Goal: Transaction & Acquisition: Purchase product/service

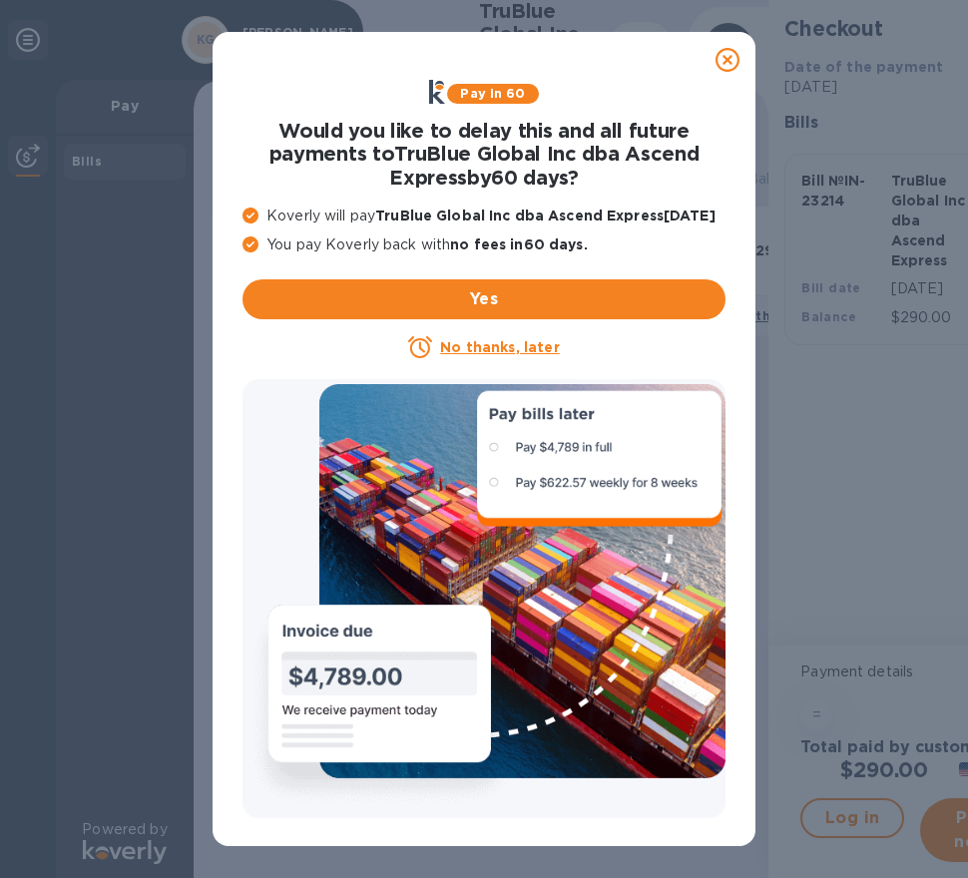
click at [841, 452] on div "Pay in 60 Would you like to delay this and all future payments to TruBlue Globa…" at bounding box center [484, 439] width 968 height 878
drag, startPoint x: 842, startPoint y: 451, endPoint x: 828, endPoint y: 390, distance: 62.4
click at [840, 433] on div "Pay in 60 Would you like to delay this and all future payments to TruBlue Globa…" at bounding box center [484, 439] width 968 height 878
click at [718, 50] on icon at bounding box center [727, 60] width 24 height 24
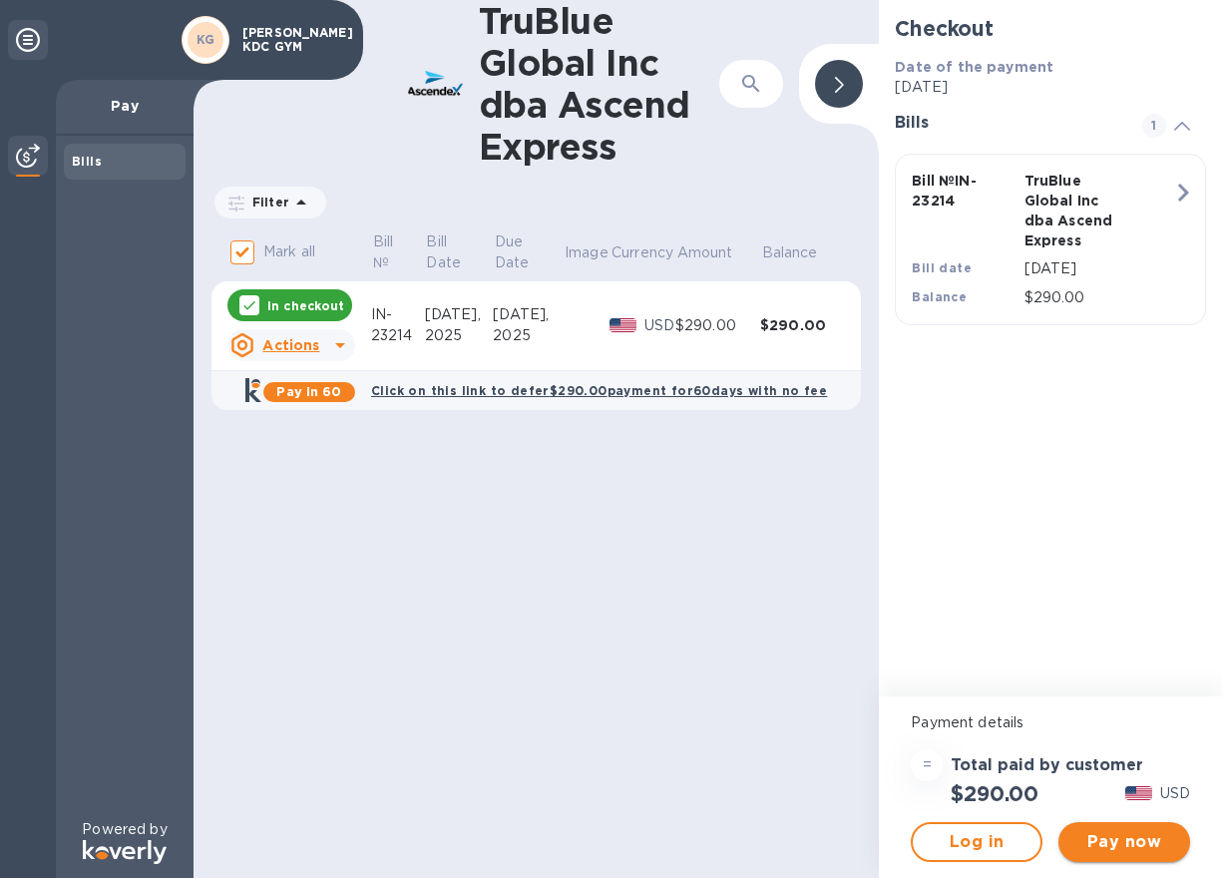
click at [967, 855] on button "Pay now" at bounding box center [1125, 842] width 132 height 40
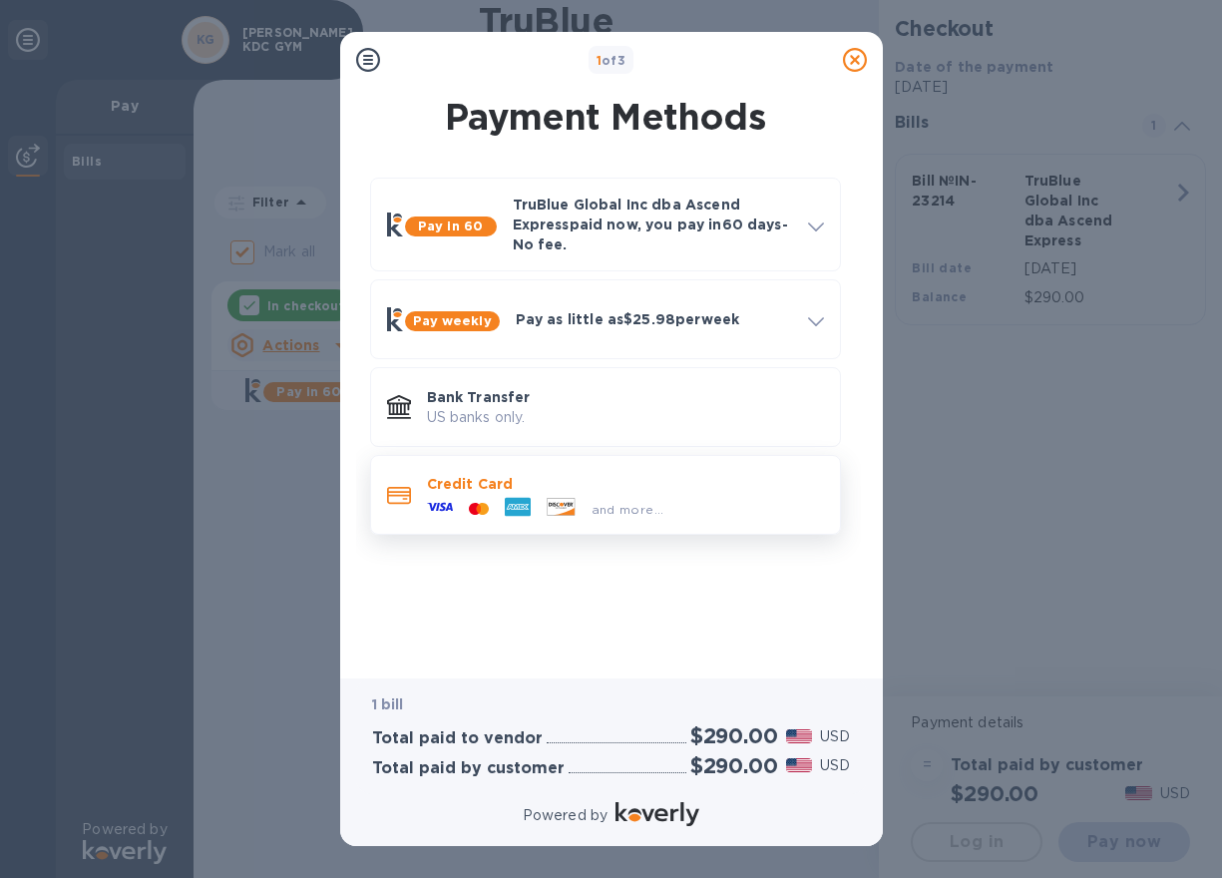
click at [602, 475] on p "Credit Card" at bounding box center [625, 484] width 397 height 20
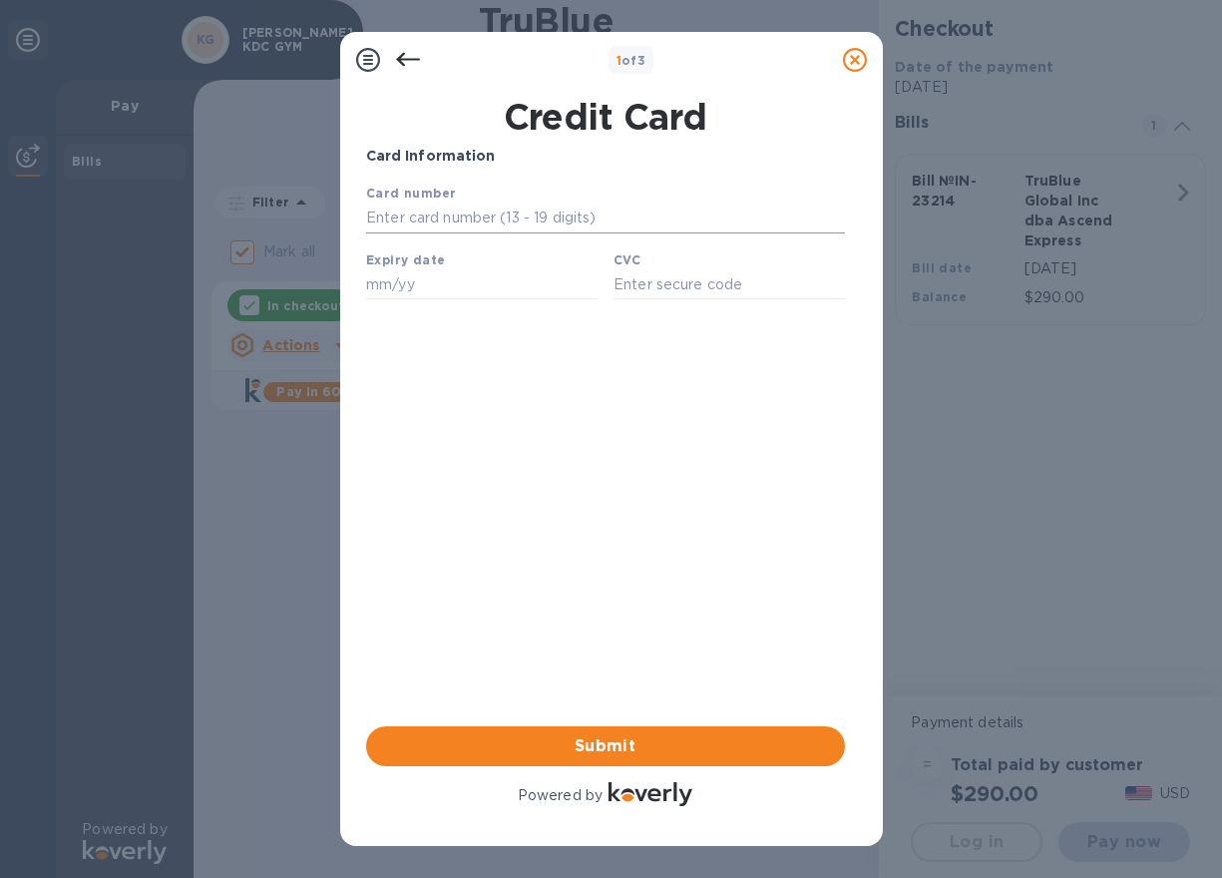
click at [543, 212] on input "text" at bounding box center [604, 219] width 479 height 30
type input "[CREDIT_CARD_NUMBER]"
type input "05/26"
type input "584"
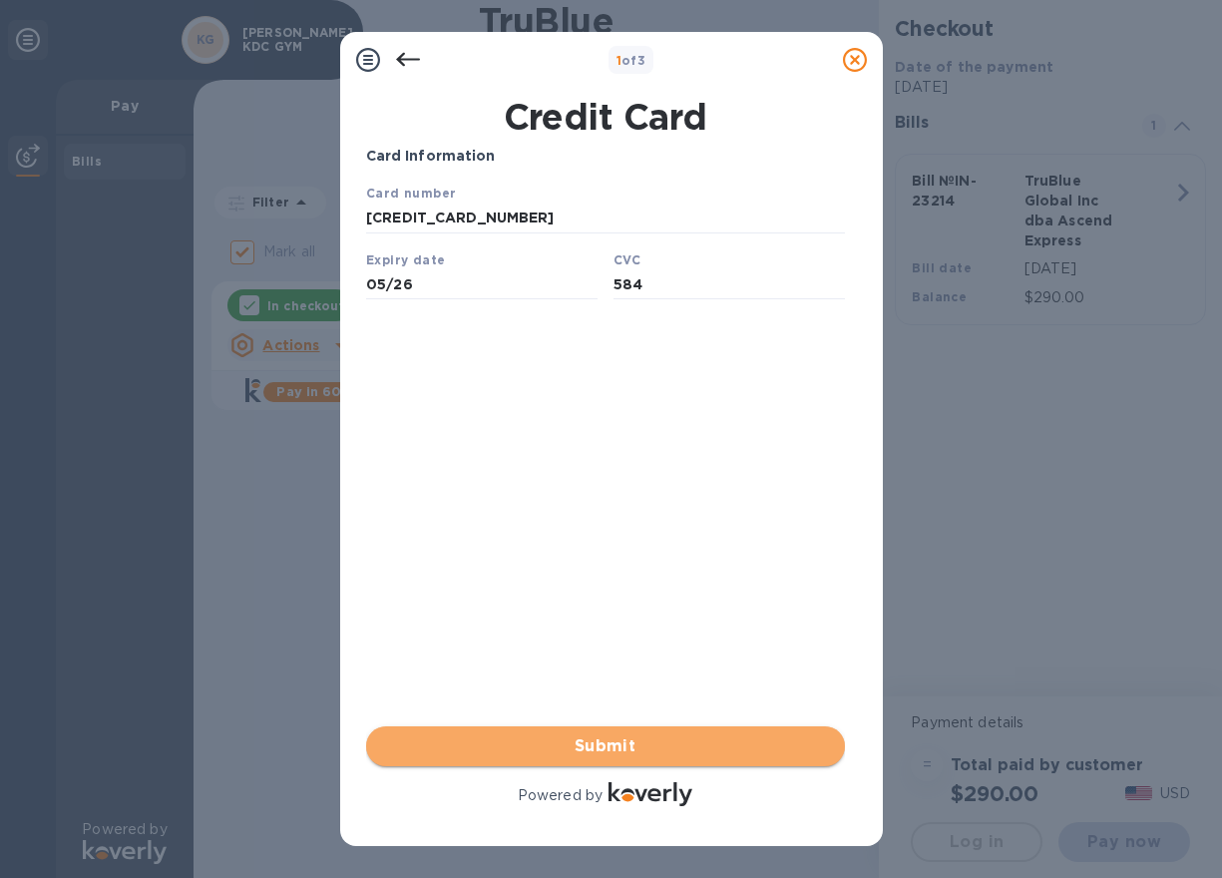
click at [659, 750] on span "Submit" at bounding box center [605, 746] width 447 height 24
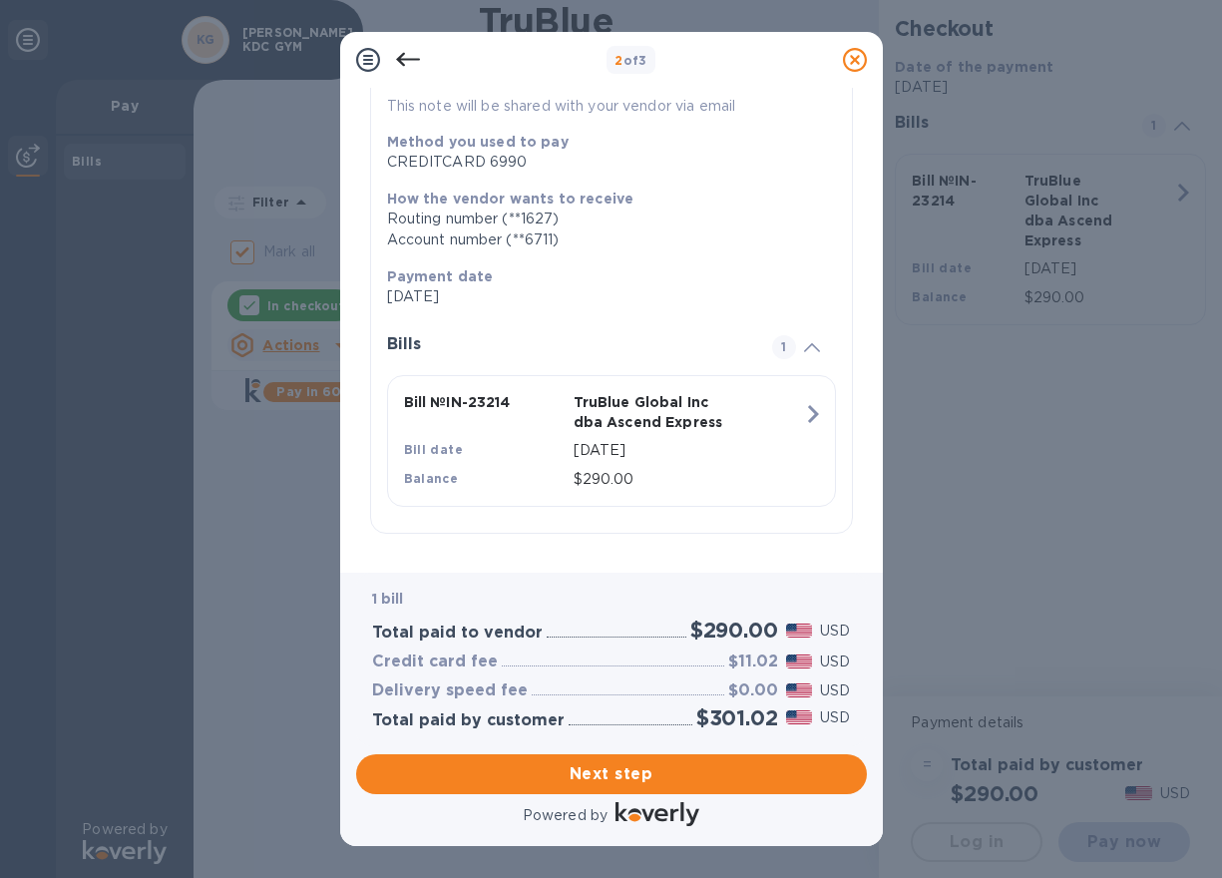
scroll to position [230, 0]
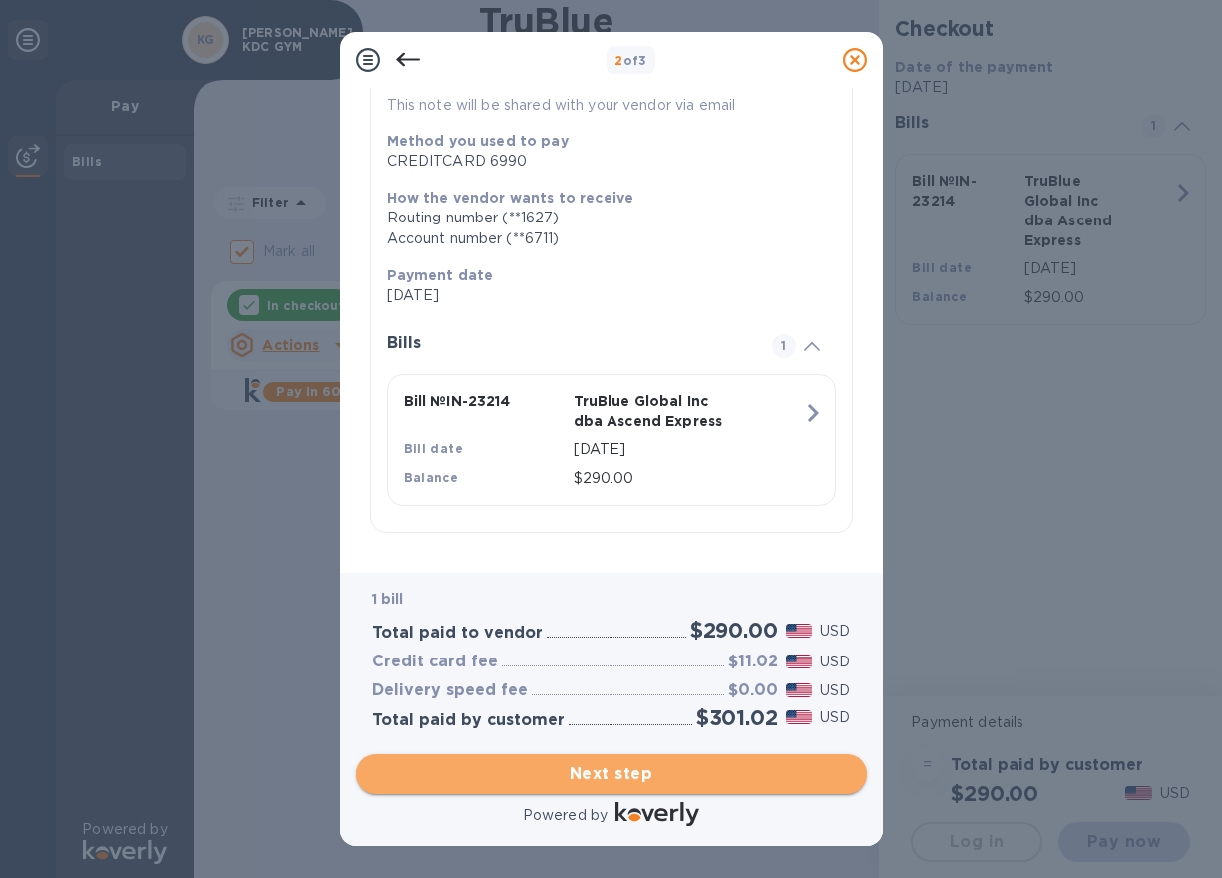
click at [695, 775] on span "Next step" at bounding box center [611, 774] width 479 height 24
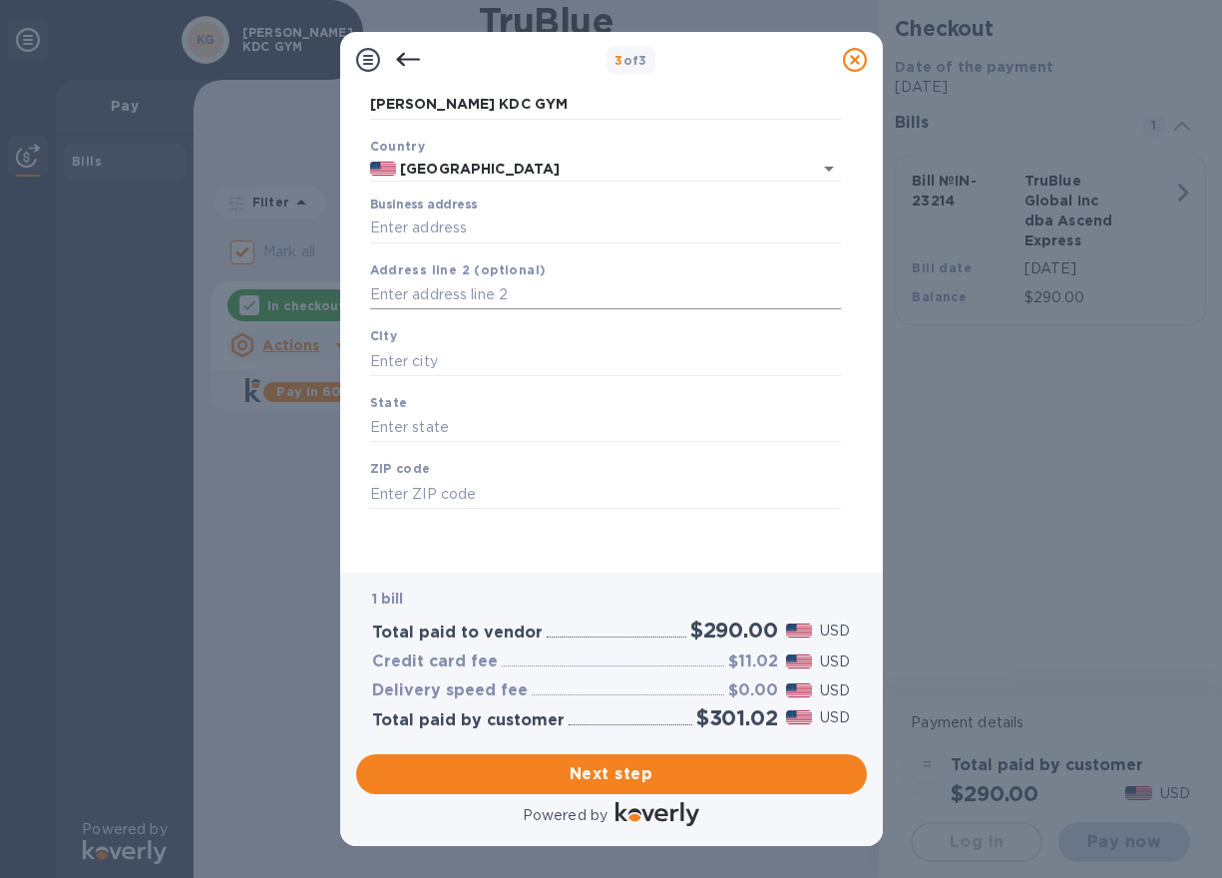
scroll to position [100, 0]
click at [474, 226] on input "Business address" at bounding box center [605, 229] width 471 height 30
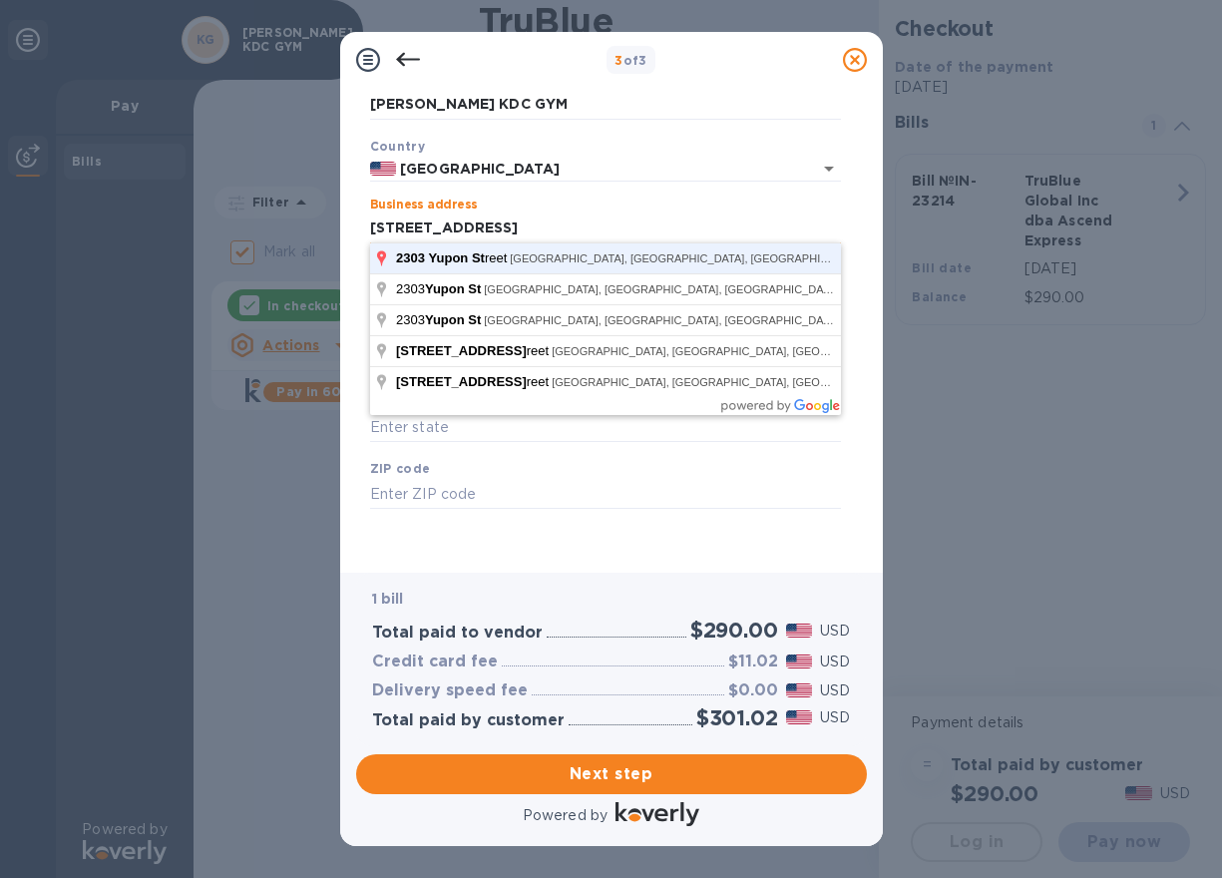
click button "Save" at bounding box center [0, 0] width 0 height 0
type input "[STREET_ADDRESS]"
type input "[GEOGRAPHIC_DATA]"
type input "77006"
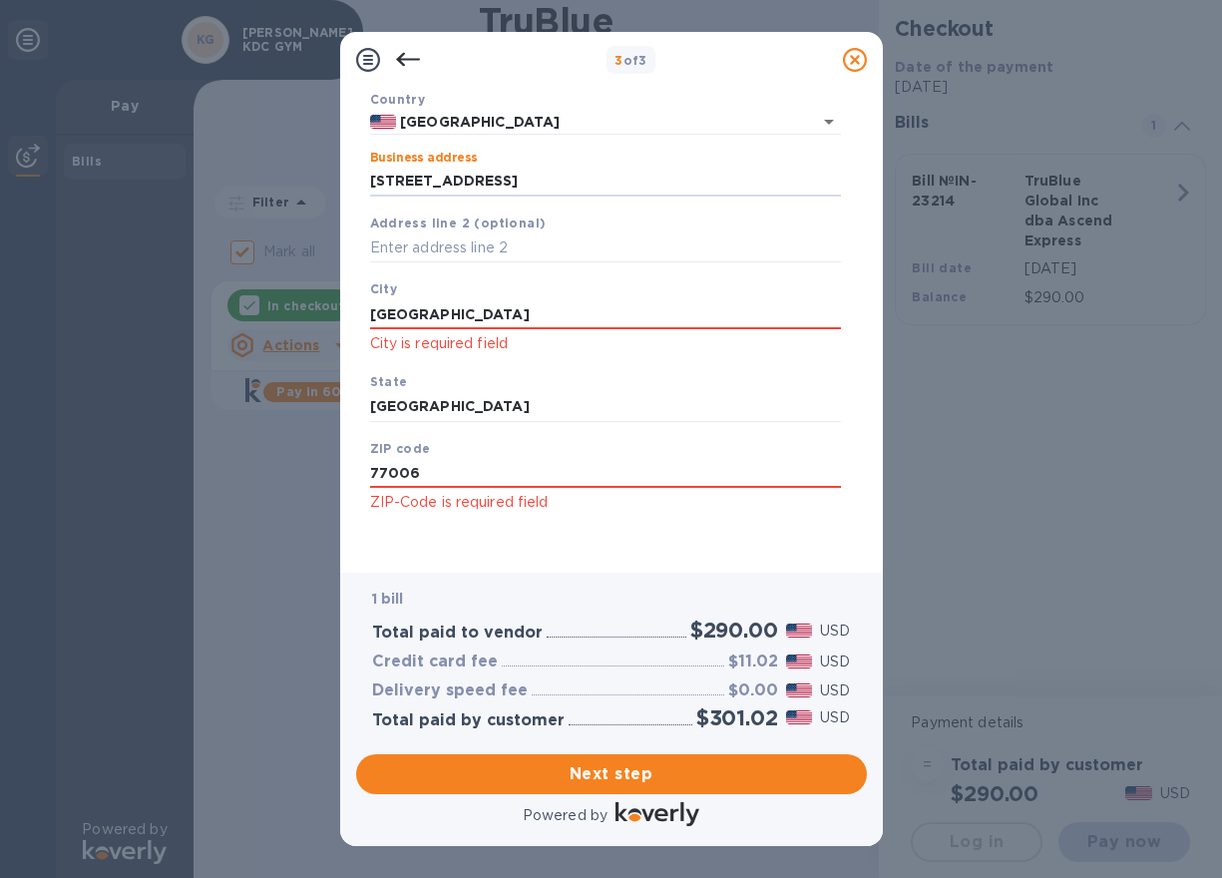
scroll to position [152, 0]
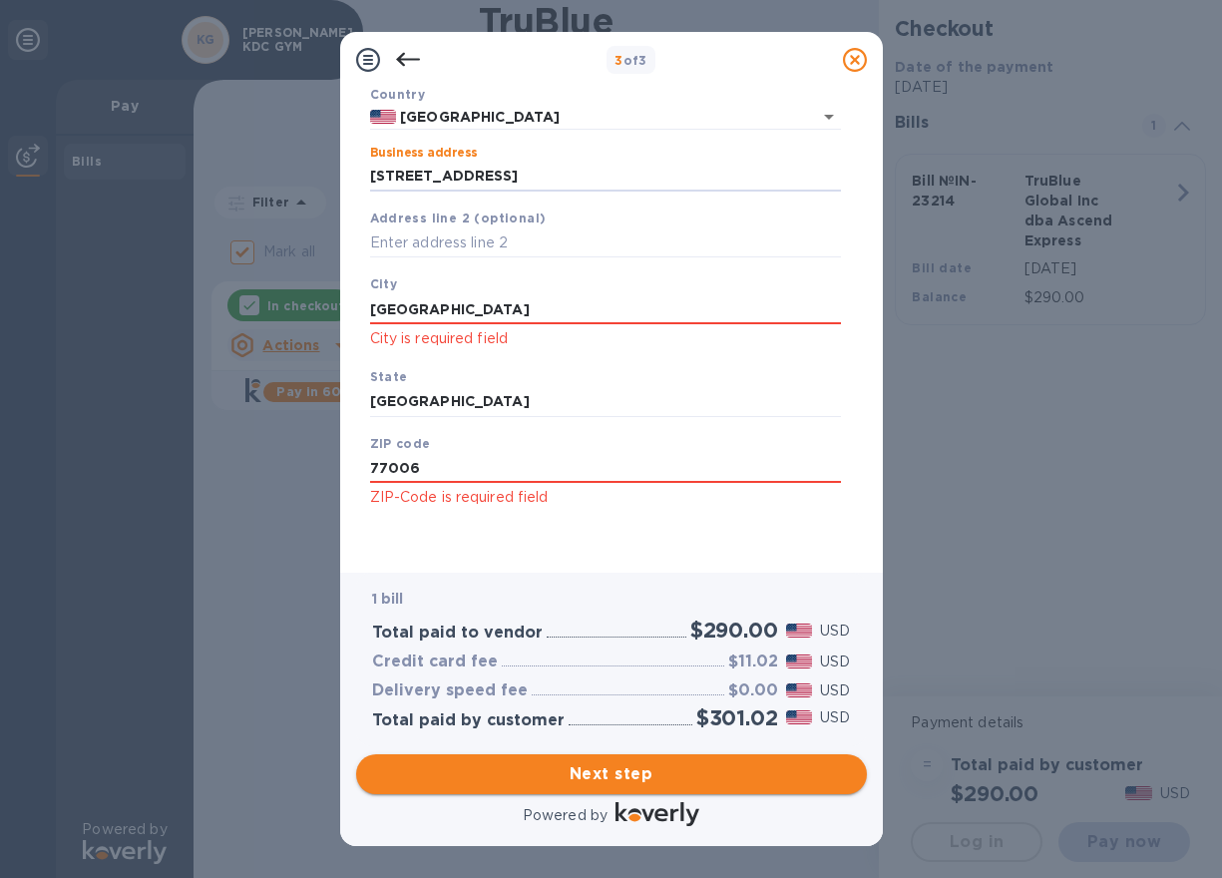
click at [560, 777] on span "Next step" at bounding box center [611, 774] width 479 height 24
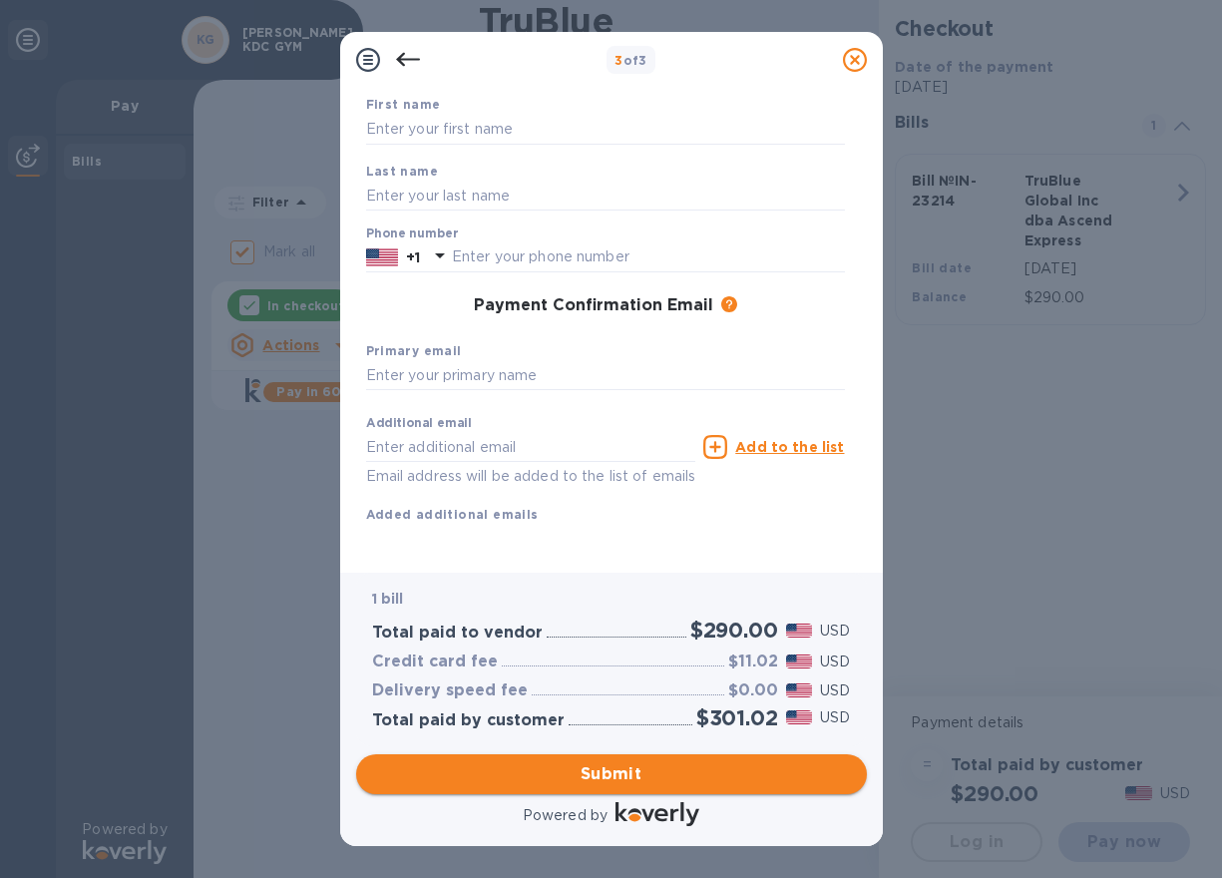
scroll to position [147, 0]
click at [500, 115] on input "text" at bounding box center [605, 130] width 479 height 30
type input "[PERSON_NAME]"
type input "ahu"
type input "8324953154"
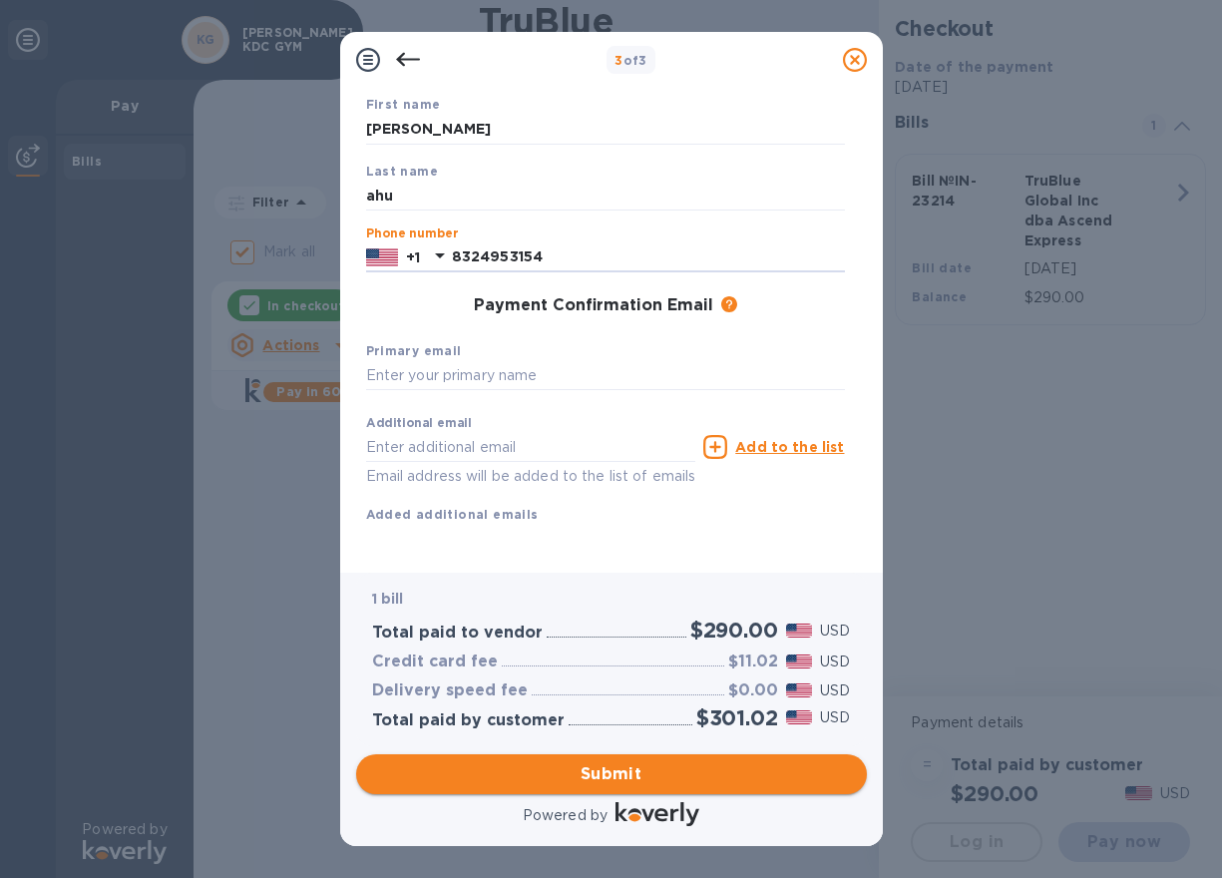
click at [681, 789] on button "Submit" at bounding box center [611, 774] width 511 height 40
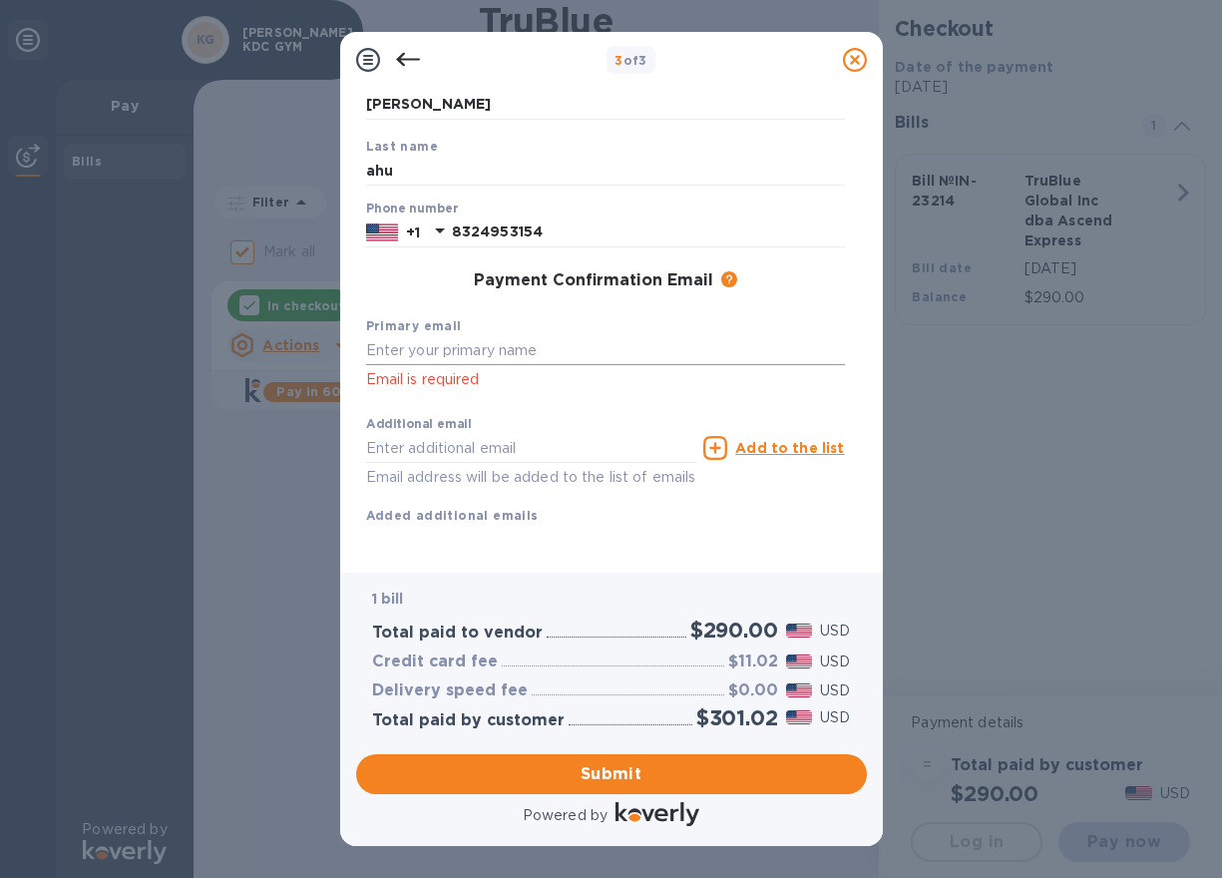
click at [551, 354] on input "text" at bounding box center [605, 351] width 479 height 30
click at [667, 770] on span "Submit" at bounding box center [611, 774] width 479 height 24
click at [412, 348] on input "8324953154" at bounding box center [605, 351] width 479 height 30
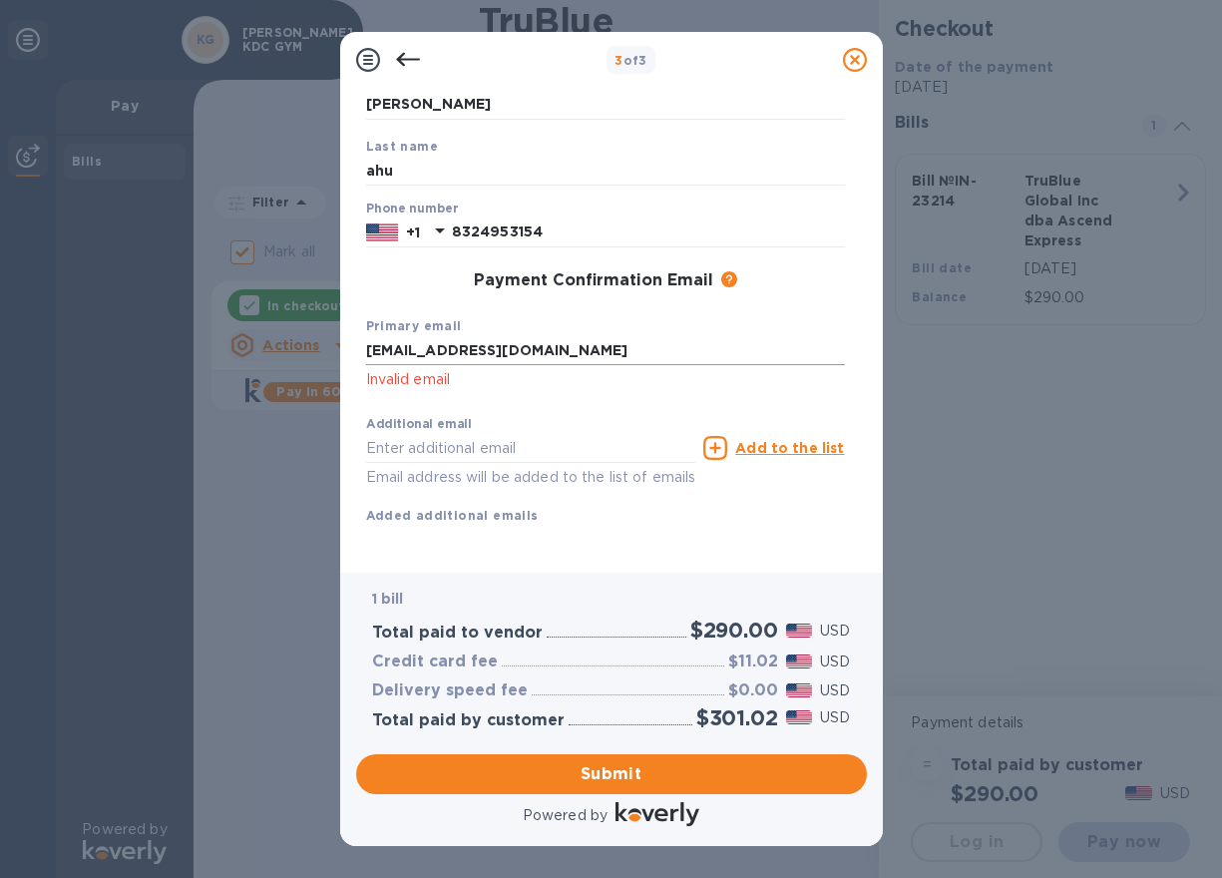
type input "[EMAIL_ADDRESS][DOMAIN_NAME]"
click button "Submit" at bounding box center [0, 0] width 0 height 0
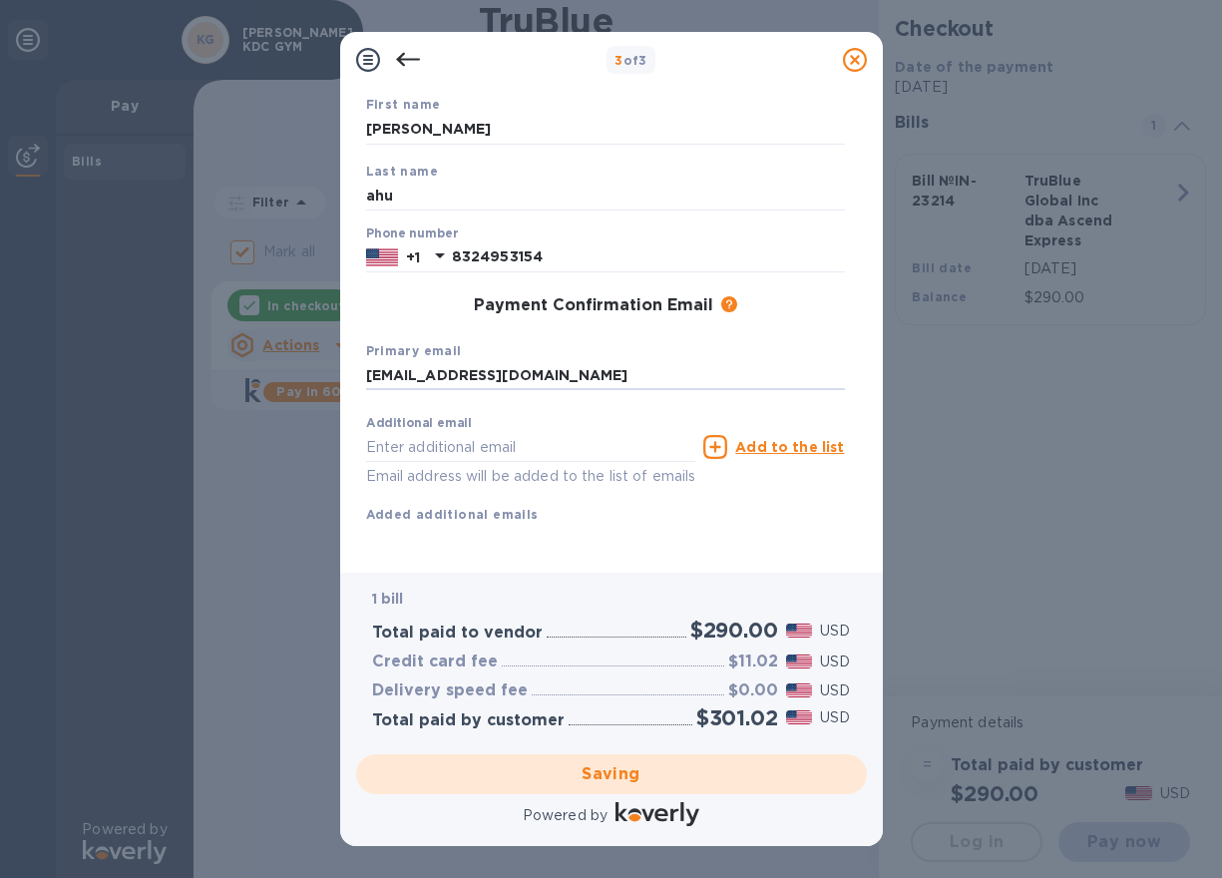
click at [750, 766] on div "Saving" at bounding box center [611, 774] width 527 height 56
click at [622, 432] on input "text" at bounding box center [531, 447] width 330 height 30
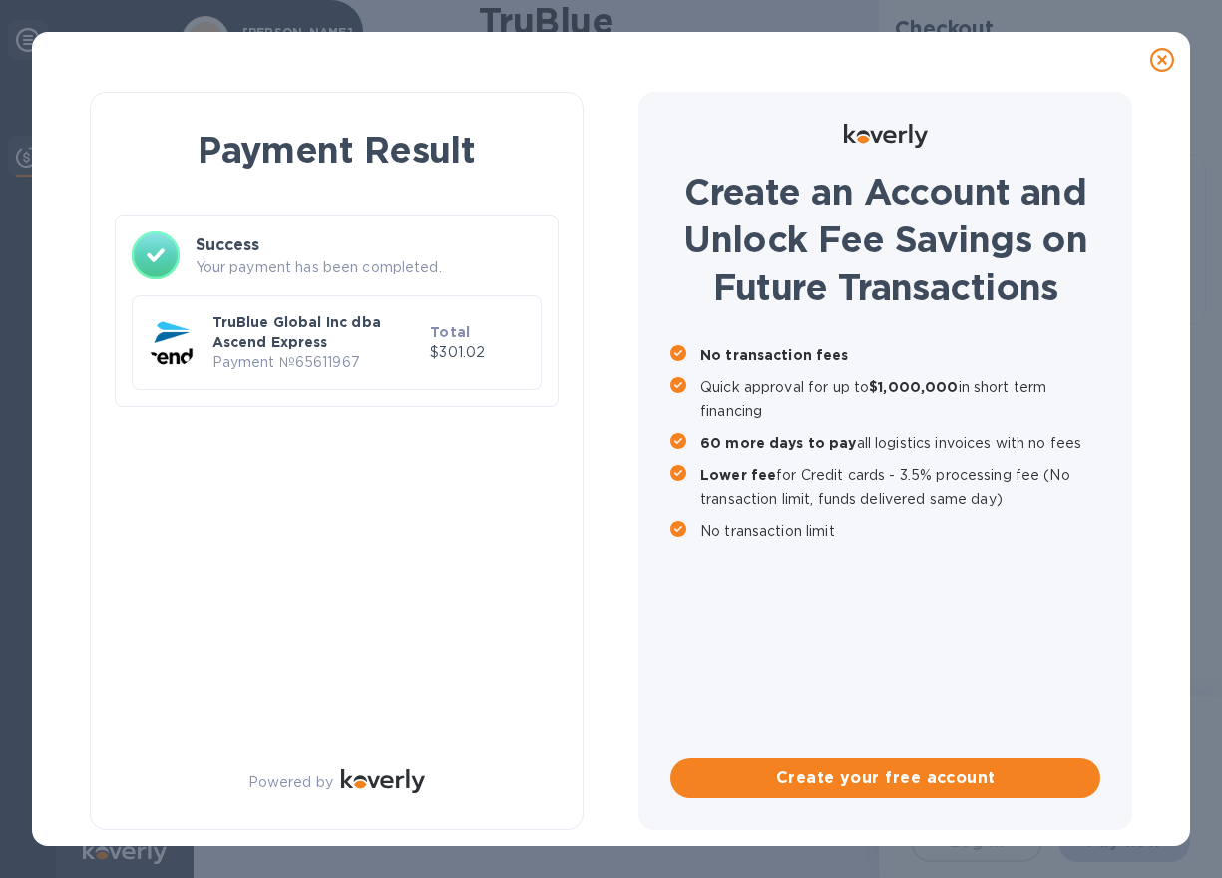
checkbox input "false"
click at [656, 517] on div "Create an Account and Unlock Fee Savings on Future Transactions No transaction …" at bounding box center [886, 461] width 494 height 738
click at [398, 322] on p "TruBlue Global Inc dba Ascend Express" at bounding box center [318, 332] width 211 height 40
